Goal: Task Accomplishment & Management: Complete application form

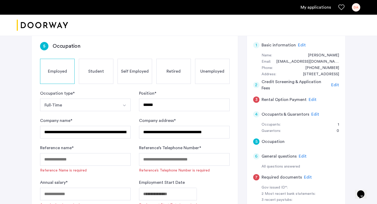
scroll to position [39, 0]
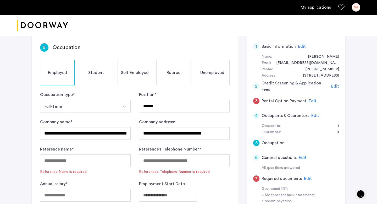
click at [298, 45] on span "Edit" at bounding box center [302, 46] width 8 height 4
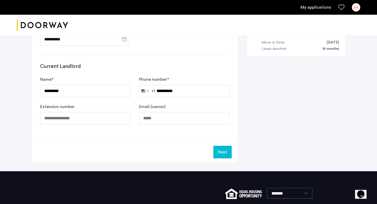
scroll to position [283, 0]
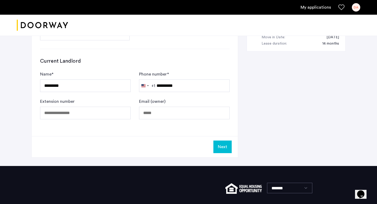
click at [223, 153] on div "Next" at bounding box center [135, 146] width 207 height 21
click at [224, 147] on button "Next" at bounding box center [223, 147] width 18 height 13
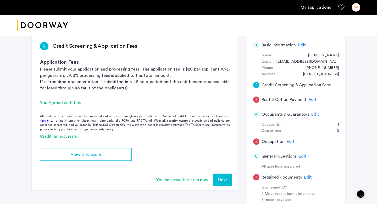
scroll to position [48, 0]
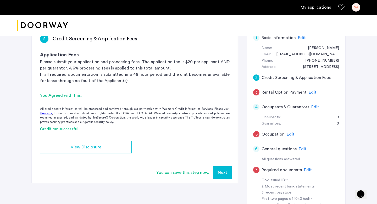
click at [220, 172] on button "Next" at bounding box center [223, 172] width 18 height 13
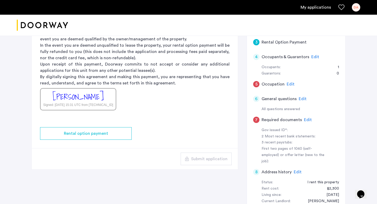
scroll to position [100, 0]
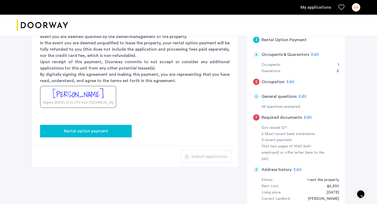
click at [117, 131] on div "Rental option payment" at bounding box center [85, 131] width 83 height 6
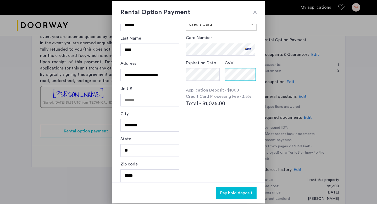
scroll to position [26, 0]
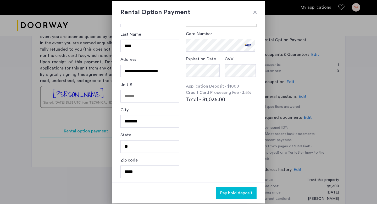
click at [241, 195] on span "Pay hold deposit" at bounding box center [236, 193] width 32 height 6
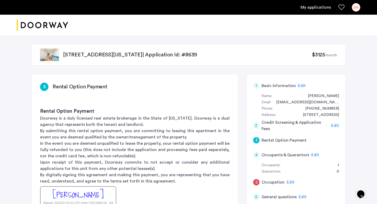
scroll to position [100, 0]
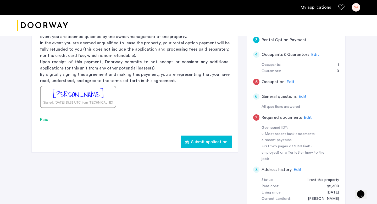
click at [212, 143] on span "Submit application" at bounding box center [209, 142] width 36 height 6
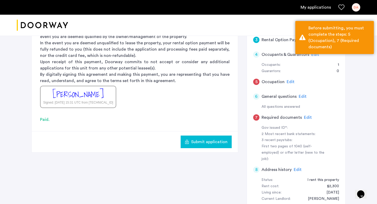
click at [288, 85] on div "Edit" at bounding box center [291, 82] width 8 height 6
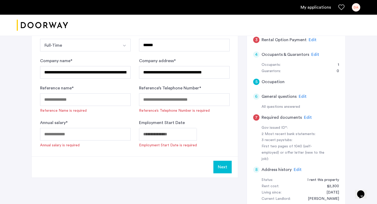
click at [230, 165] on button "Next" at bounding box center [223, 167] width 18 height 13
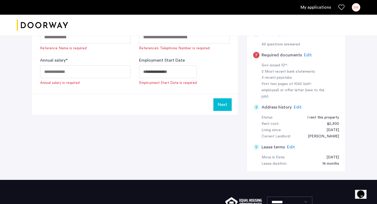
scroll to position [165, 0]
